Goal: Check status: Check status

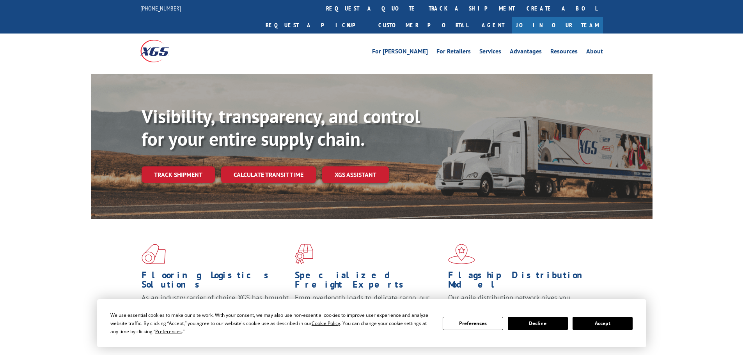
click at [186, 167] on link "Track shipment" at bounding box center [178, 175] width 73 height 16
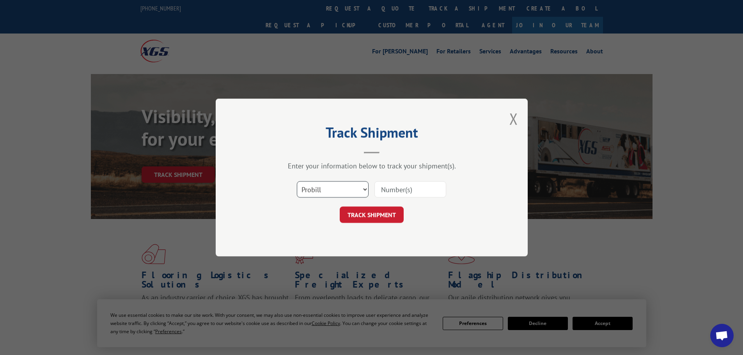
click at [352, 186] on select "Select category... Probill BOL PO" at bounding box center [333, 189] width 72 height 16
click at [297, 181] on select "Select category... Probill BOL PO" at bounding box center [333, 189] width 72 height 16
click at [331, 194] on select "Select category... Probill BOL PO" at bounding box center [333, 189] width 72 height 16
select select "po"
click at [297, 181] on select "Select category... Probill BOL PO" at bounding box center [333, 189] width 72 height 16
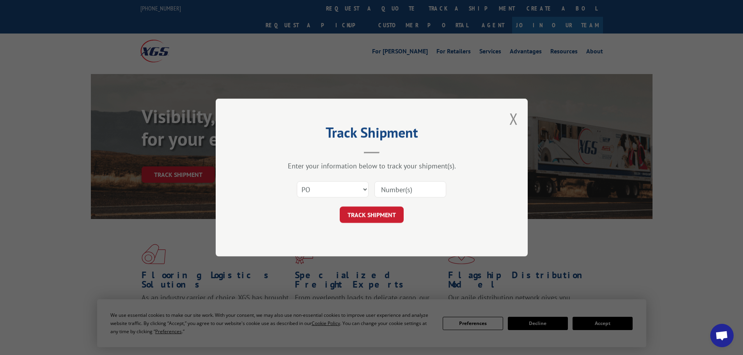
click at [420, 188] on input at bounding box center [410, 189] width 72 height 16
paste input "43542525"
type input "43542525"
click at [383, 215] on button "TRACK SHIPMENT" at bounding box center [372, 215] width 64 height 16
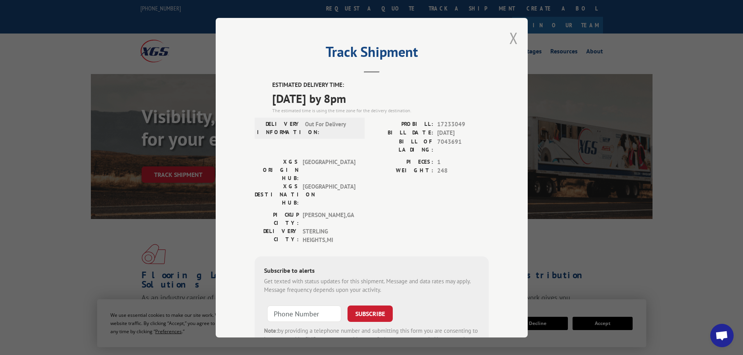
click at [509, 39] on button "Close modal" at bounding box center [513, 38] width 9 height 21
